Goal: Consume media (video, audio)

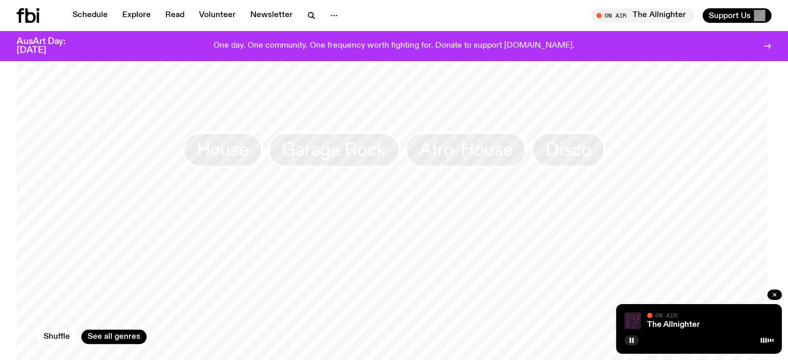
scroll to position [978, 0]
click at [235, 139] on span "House" at bounding box center [223, 149] width 52 height 20
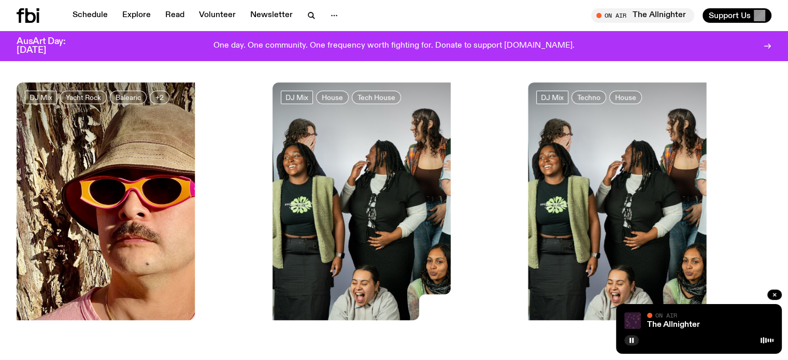
scroll to position [50, 0]
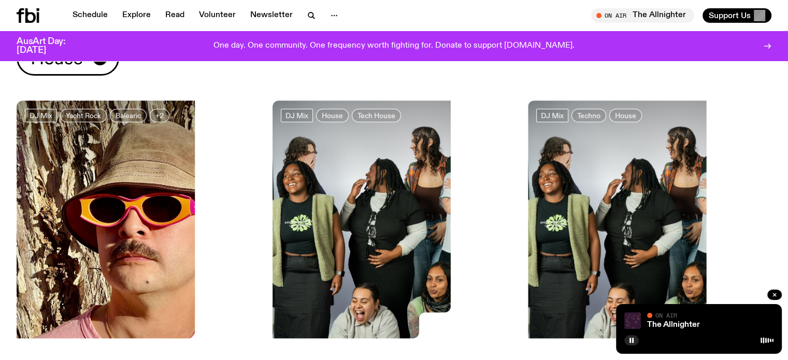
click at [293, 209] on img at bounding box center [395, 263] width 244 height 324
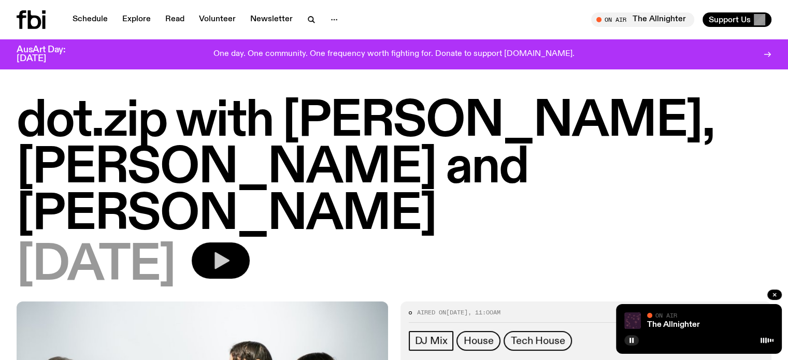
click at [231, 250] on icon "button" at bounding box center [220, 260] width 21 height 21
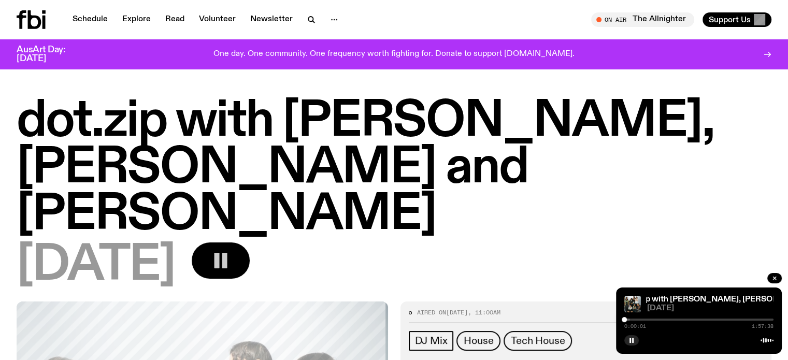
click at [627, 319] on div at bounding box center [555, 320] width 149 height 2
click at [630, 319] on div at bounding box center [698, 320] width 149 height 2
click at [634, 319] on div at bounding box center [698, 320] width 149 height 2
click at [640, 319] on div at bounding box center [698, 320] width 149 height 2
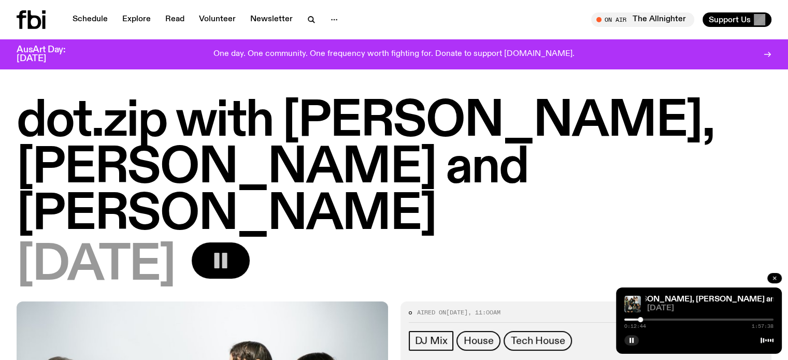
click at [775, 278] on icon "button" at bounding box center [774, 278] width 3 height 3
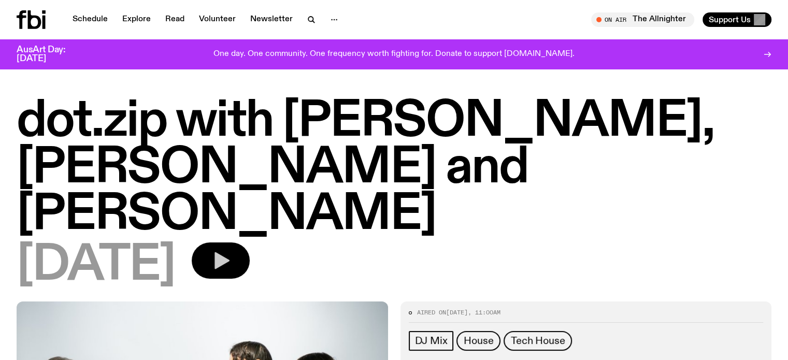
click at [31, 19] on icon at bounding box center [34, 19] width 13 height 19
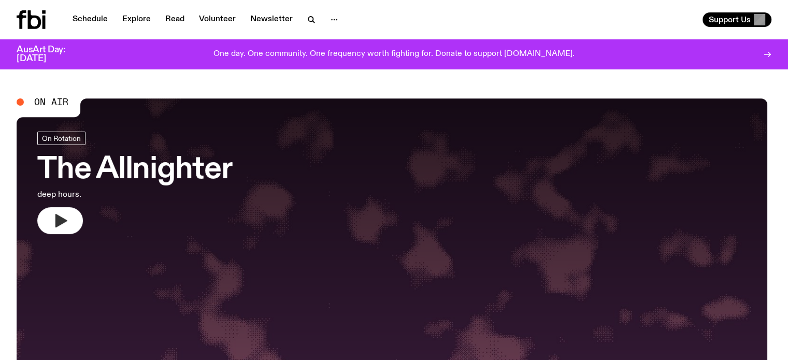
click at [65, 217] on icon "button" at bounding box center [60, 220] width 17 height 17
